Goal: Find specific page/section: Find specific page/section

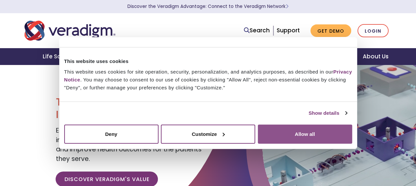
click at [298, 127] on button "Allow all" at bounding box center [305, 134] width 94 height 19
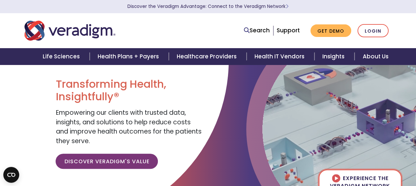
scroll to position [99, 0]
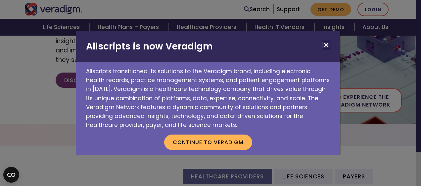
click at [324, 45] on button "Close" at bounding box center [326, 45] width 8 height 8
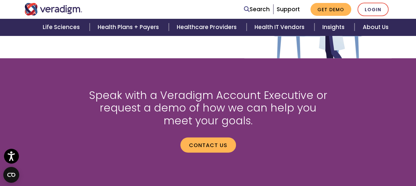
scroll to position [959, 0]
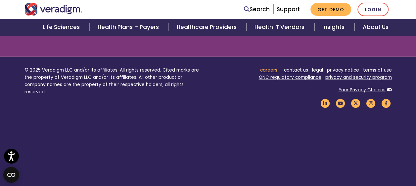
click at [273, 70] on link "careers" at bounding box center [268, 70] width 17 height 6
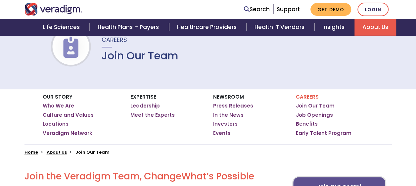
scroll to position [99, 0]
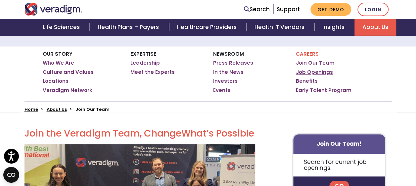
click at [318, 71] on link "Job Openings" at bounding box center [314, 72] width 37 height 7
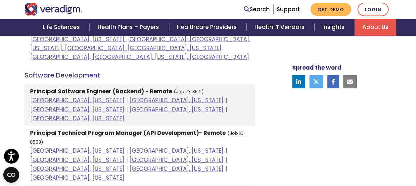
scroll to position [727, 0]
